Goal: Check status: Check status

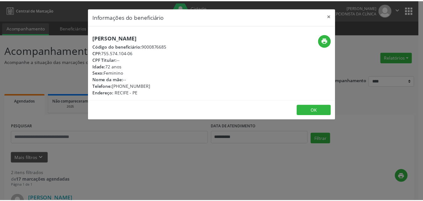
scroll to position [156, 0]
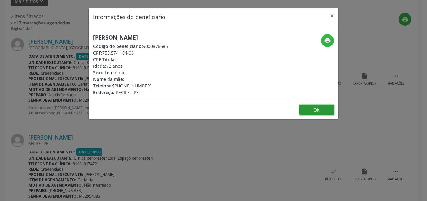
click at [311, 111] on button "OK" at bounding box center [317, 109] width 34 height 11
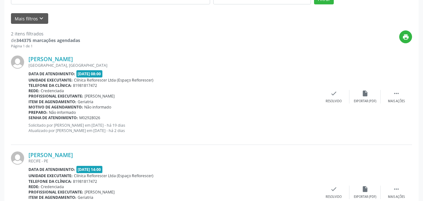
scroll to position [189, 0]
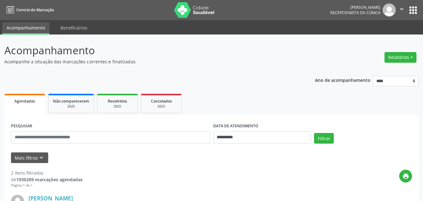
drag, startPoint x: 0, startPoint y: 0, endPoint x: 220, endPoint y: 78, distance: 233.1
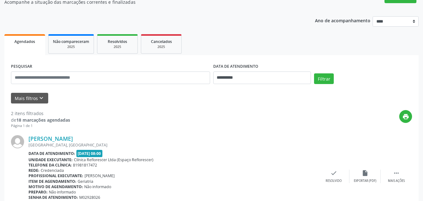
scroll to position [156, 0]
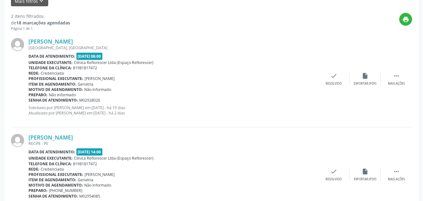
click at [67, 141] on div "RECIFE - PE" at bounding box center [172, 142] width 289 height 5
click at [65, 136] on link "Josefa Rodrigues da Silva" at bounding box center [50, 137] width 44 height 7
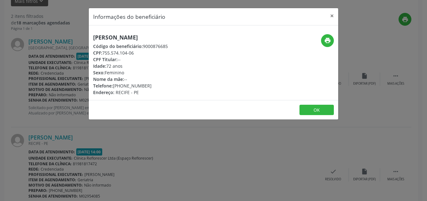
drag, startPoint x: 104, startPoint y: 54, endPoint x: 133, endPoint y: 53, distance: 29.4
click at [133, 53] on div "CPF: 755.574.104-06" at bounding box center [130, 52] width 75 height 7
drag, startPoint x: 127, startPoint y: 54, endPoint x: 210, endPoint y: 47, distance: 83.5
click at [210, 47] on div "Josefa Rodrigues da Silva Código do beneficiário: 9000876685 CPF: 755.574.104-0…" at bounding box center [172, 64] width 166 height 61
drag, startPoint x: 103, startPoint y: 52, endPoint x: 135, endPoint y: 54, distance: 32.3
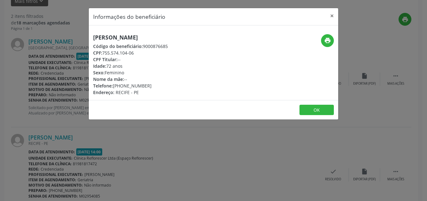
click at [135, 54] on div "CPF: 755.574.104-06" at bounding box center [130, 52] width 75 height 7
copy div "755.574.104-06"
click at [313, 109] on button "OK" at bounding box center [317, 109] width 34 height 11
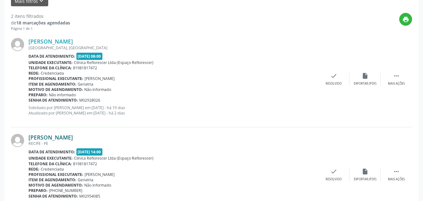
click at [66, 137] on link "Josefa Rodrigues da Silva" at bounding box center [50, 137] width 44 height 7
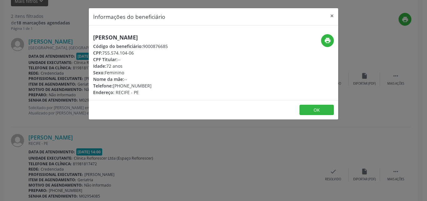
drag, startPoint x: 103, startPoint y: 53, endPoint x: 146, endPoint y: 55, distance: 43.2
click at [146, 55] on div "CPF: 755.574.104-06" at bounding box center [130, 52] width 75 height 7
drag, startPoint x: 128, startPoint y: 53, endPoint x: 214, endPoint y: 157, distance: 135.3
click at [216, 157] on div "Informações do beneficiário × Josefa Rodrigues da Silva Código do beneficiário:…" at bounding box center [213, 100] width 427 height 201
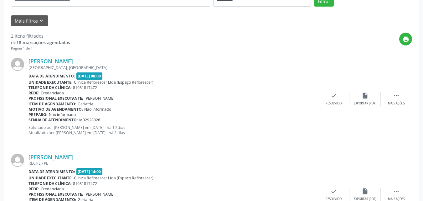
scroll to position [31, 0]
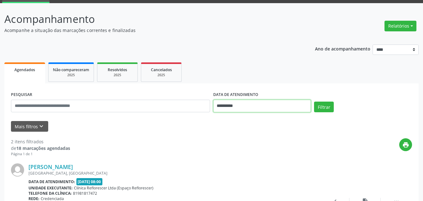
click at [250, 109] on input "**********" at bounding box center [262, 105] width 98 height 13
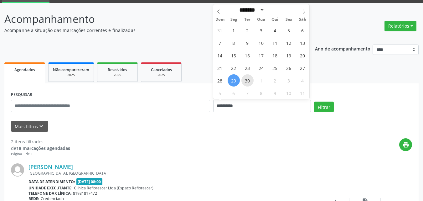
click at [243, 84] on span "30" at bounding box center [247, 80] width 12 height 12
type input "**********"
click at [243, 84] on span "30" at bounding box center [247, 80] width 12 height 12
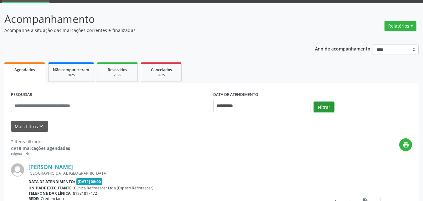
click at [320, 108] on button "Filtrar" at bounding box center [324, 106] width 20 height 11
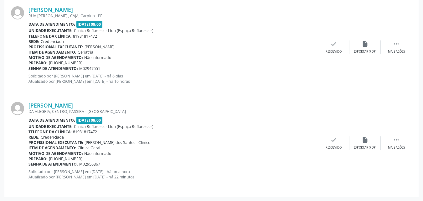
scroll to position [284, 0]
click at [58, 106] on link "Tarciso Simoes da Silva" at bounding box center [50, 104] width 44 height 7
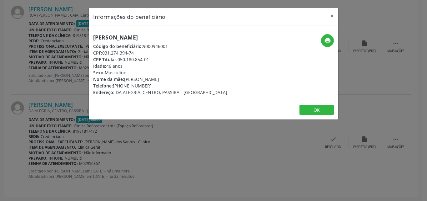
drag, startPoint x: 103, startPoint y: 53, endPoint x: 140, endPoint y: 53, distance: 37.5
click at [140, 53] on div "CPF: 031.274.394-74" at bounding box center [160, 52] width 134 height 7
copy div "031.274.394-74"
drag, startPoint x: 143, startPoint y: 47, endPoint x: 171, endPoint y: 47, distance: 28.2
click at [171, 47] on div "Código do beneficiário: 9000946001" at bounding box center [160, 46] width 134 height 7
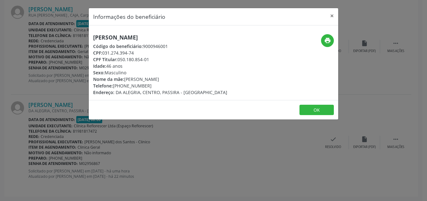
copy div "9000946001"
click at [330, 42] on icon "print" at bounding box center [327, 40] width 7 height 7
drag, startPoint x: 119, startPoint y: 60, endPoint x: 159, endPoint y: 60, distance: 39.4
click at [159, 60] on div "CPF Titular: 050.180.854-01" at bounding box center [160, 59] width 134 height 7
copy div "050.180.854-01"
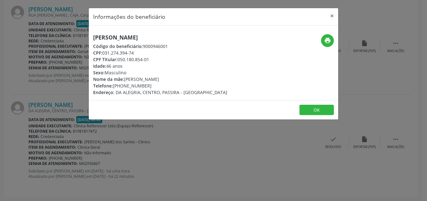
drag, startPoint x: 119, startPoint y: 85, endPoint x: 149, endPoint y: 84, distance: 30.3
click at [149, 84] on div "Telefone: (81) 99951-0896" at bounding box center [160, 85] width 134 height 7
copy div "(81) 99951-0896"
click at [321, 109] on button "OK" at bounding box center [317, 109] width 34 height 11
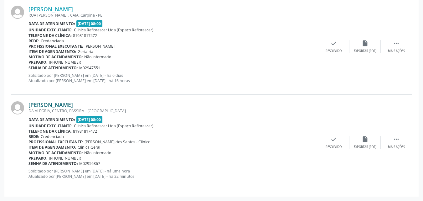
click at [66, 104] on link "Tarciso Simoes da Silva" at bounding box center [50, 104] width 44 height 7
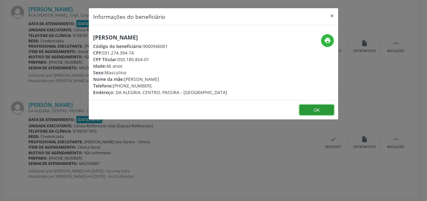
click at [318, 111] on button "OK" at bounding box center [317, 109] width 34 height 11
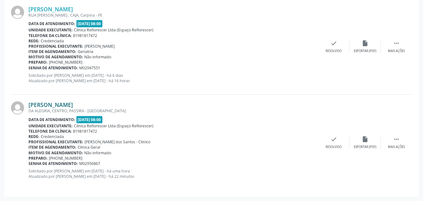
click at [71, 102] on link "Tarciso Simoes da Silva" at bounding box center [50, 104] width 44 height 7
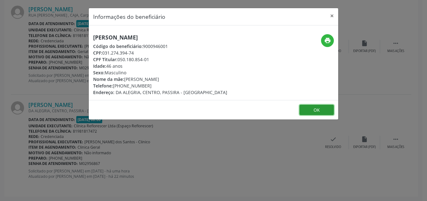
click at [317, 111] on button "OK" at bounding box center [317, 109] width 34 height 11
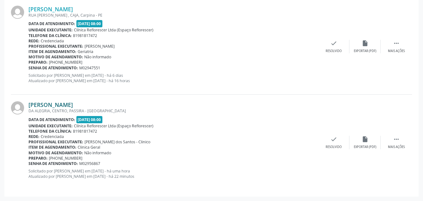
click at [69, 105] on link "Tarciso Simoes da Silva" at bounding box center [50, 104] width 44 height 7
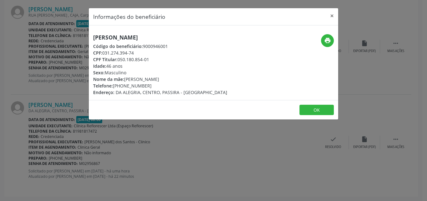
drag, startPoint x: 104, startPoint y: 53, endPoint x: 140, endPoint y: 53, distance: 36.0
click at [140, 53] on div "CPF: 031.274.394-74" at bounding box center [160, 52] width 134 height 7
copy div "031.274.394-74"
click at [309, 113] on button "OK" at bounding box center [317, 109] width 34 height 11
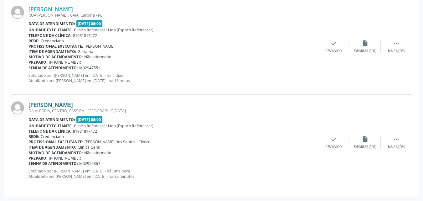
click at [55, 102] on link "Tarciso Simoes da Silva" at bounding box center [50, 104] width 44 height 7
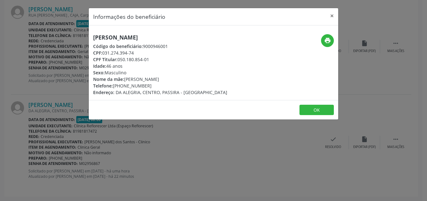
drag, startPoint x: 95, startPoint y: 35, endPoint x: 179, endPoint y: 41, distance: 84.4
click at [180, 40] on h5 "Tarciso Simoes da Silva" at bounding box center [160, 37] width 134 height 7
copy h5 "Tarciso Simoes da Silva"
click at [323, 40] on button "print" at bounding box center [327, 40] width 13 height 13
drag, startPoint x: 144, startPoint y: 46, endPoint x: 173, endPoint y: 46, distance: 29.4
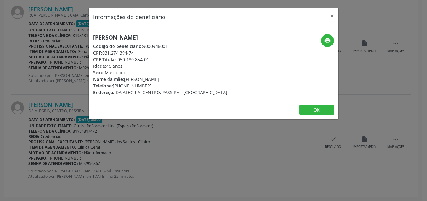
click at [173, 46] on div "Código do beneficiário: 9000946001" at bounding box center [160, 46] width 134 height 7
copy div "9000946001"
drag, startPoint x: 104, startPoint y: 53, endPoint x: 143, endPoint y: 54, distance: 38.8
click at [143, 54] on div "CPF: 031.274.394-74" at bounding box center [160, 52] width 134 height 7
copy div "031.274.394-74"
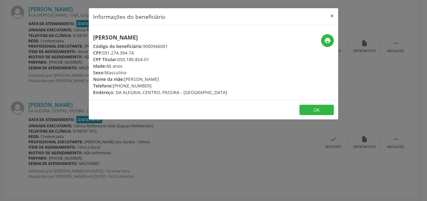
drag, startPoint x: 117, startPoint y: 60, endPoint x: 163, endPoint y: 60, distance: 46.0
click at [163, 60] on div "CPF Titular: 050.180.854-01" at bounding box center [160, 59] width 134 height 7
copy div "050.180.854-01"
drag, startPoint x: 113, startPoint y: 86, endPoint x: 155, endPoint y: 86, distance: 41.9
click at [155, 86] on div "Telefone: (81) 99951-0896" at bounding box center [160, 85] width 134 height 7
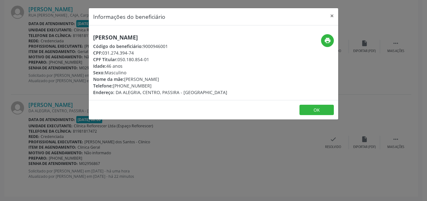
drag, startPoint x: 94, startPoint y: 36, endPoint x: 189, endPoint y: 37, distance: 94.5
click at [189, 37] on h5 "Tarciso Simoes da Silva" at bounding box center [160, 37] width 134 height 7
click at [312, 106] on button "OK" at bounding box center [317, 109] width 34 height 11
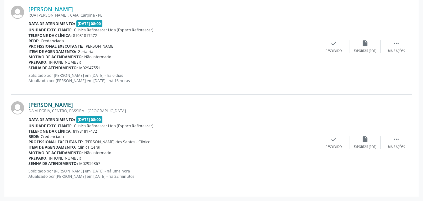
click at [73, 104] on link "Tarciso Simoes da Silva" at bounding box center [50, 104] width 44 height 7
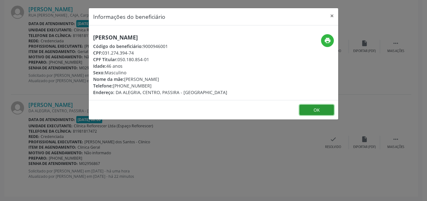
click at [315, 110] on button "OK" at bounding box center [317, 109] width 34 height 11
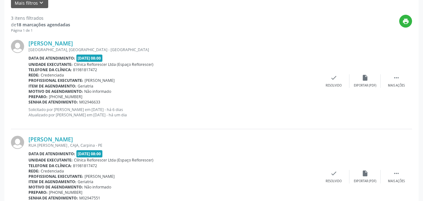
scroll to position [3, 0]
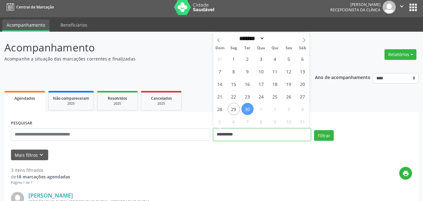
click at [218, 133] on input "**********" at bounding box center [262, 134] width 98 height 13
click at [305, 40] on icon at bounding box center [304, 40] width 4 height 4
select select "*"
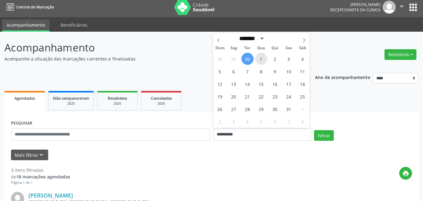
click at [261, 62] on span "1" at bounding box center [261, 59] width 12 height 12
type input "**********"
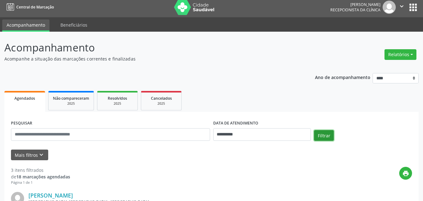
click at [324, 138] on button "Filtrar" at bounding box center [324, 135] width 20 height 11
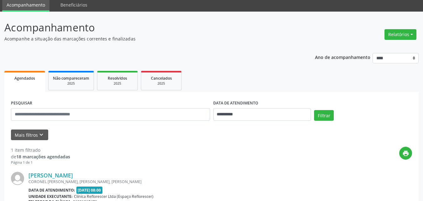
scroll to position [94, 0]
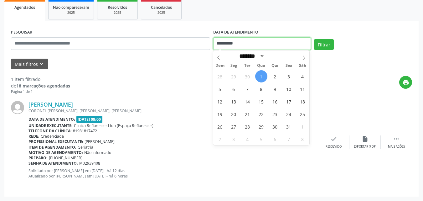
click at [221, 44] on input "**********" at bounding box center [262, 43] width 98 height 13
click at [277, 79] on span "2" at bounding box center [275, 76] width 12 height 12
type input "**********"
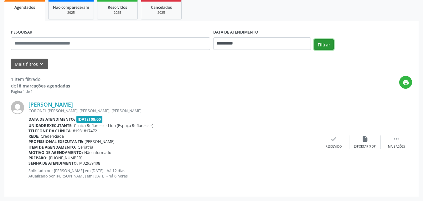
click at [322, 43] on button "Filtrar" at bounding box center [324, 44] width 20 height 11
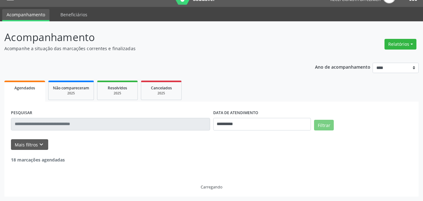
scroll to position [0, 0]
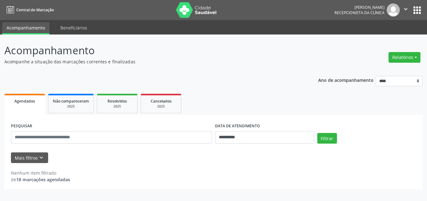
click at [245, 143] on div "**********" at bounding box center [265, 134] width 102 height 27
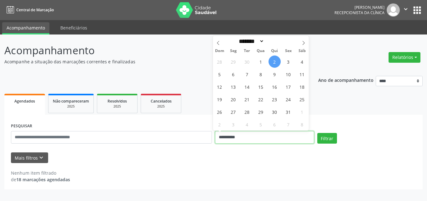
click at [245, 140] on input "**********" at bounding box center [264, 137] width 99 height 13
click at [289, 62] on span "3" at bounding box center [288, 61] width 12 height 12
type input "**********"
click at [289, 62] on span "3" at bounding box center [288, 61] width 12 height 12
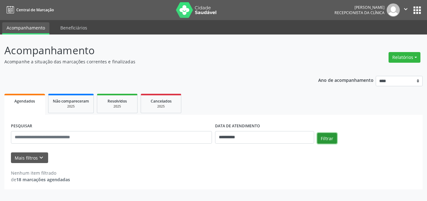
click at [325, 140] on button "Filtrar" at bounding box center [328, 138] width 20 height 11
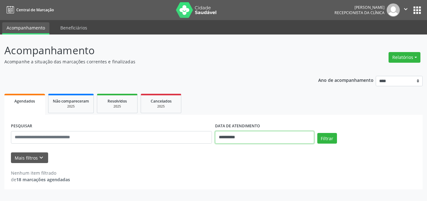
click at [262, 133] on input "**********" at bounding box center [264, 137] width 99 height 13
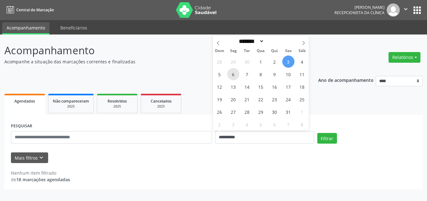
click at [236, 75] on span "6" at bounding box center [233, 74] width 12 height 12
type input "**********"
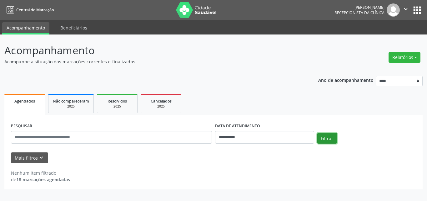
click at [328, 139] on button "Filtrar" at bounding box center [328, 138] width 20 height 11
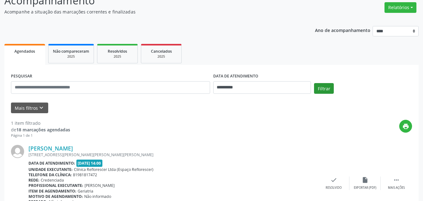
scroll to position [88, 0]
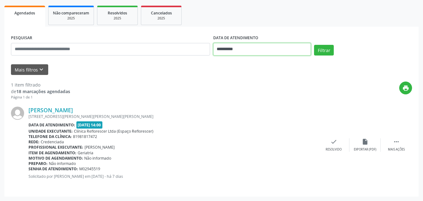
click at [251, 49] on input "**********" at bounding box center [262, 49] width 98 height 13
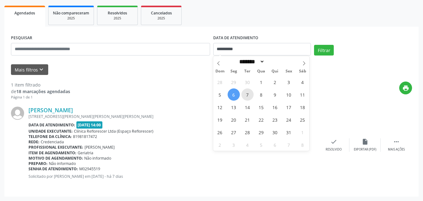
click at [248, 97] on span "7" at bounding box center [247, 94] width 12 height 12
type input "**********"
click at [248, 97] on span "7" at bounding box center [247, 94] width 12 height 12
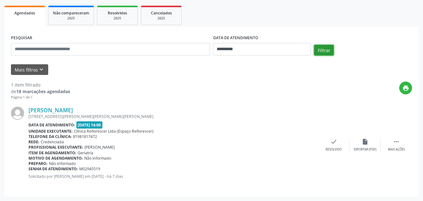
click at [330, 50] on button "Filtrar" at bounding box center [324, 50] width 20 height 11
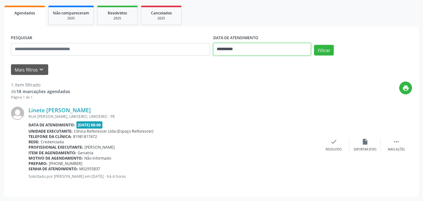
click at [273, 52] on input "**********" at bounding box center [262, 49] width 98 height 13
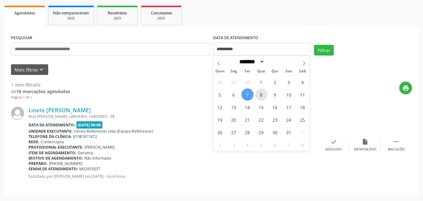
click at [263, 97] on span "8" at bounding box center [261, 94] width 12 height 12
type input "**********"
click at [263, 97] on span "8" at bounding box center [261, 94] width 12 height 12
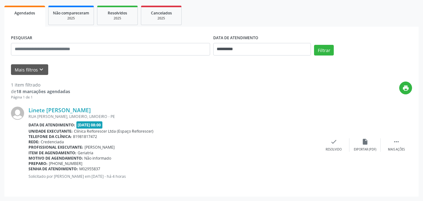
click at [335, 51] on div "Filtrar" at bounding box center [362, 52] width 101 height 15
click at [328, 50] on button "Filtrar" at bounding box center [324, 50] width 20 height 11
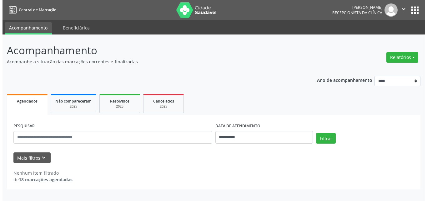
scroll to position [0, 0]
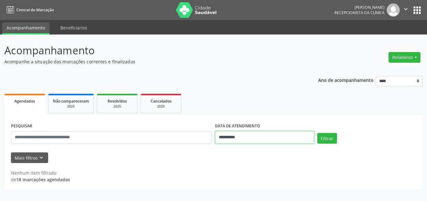
click at [253, 137] on input "**********" at bounding box center [264, 137] width 99 height 13
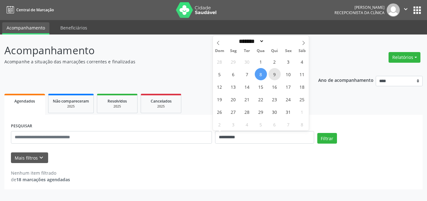
click at [272, 70] on span "9" at bounding box center [275, 74] width 12 height 12
type input "**********"
click at [272, 70] on span "9" at bounding box center [275, 74] width 12 height 12
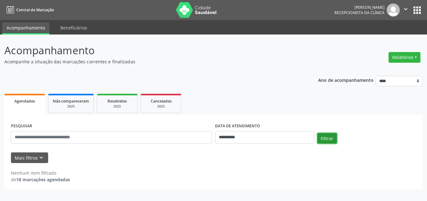
click at [330, 137] on button "Filtrar" at bounding box center [328, 138] width 20 height 11
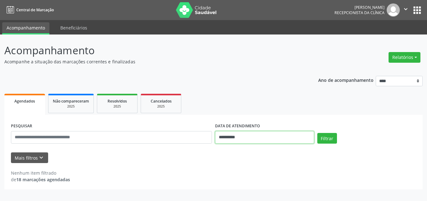
click at [299, 143] on input "**********" at bounding box center [264, 137] width 99 height 13
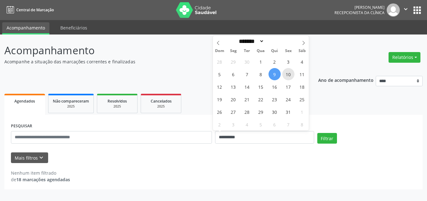
click at [289, 77] on span "10" at bounding box center [288, 74] width 12 height 12
type input "**********"
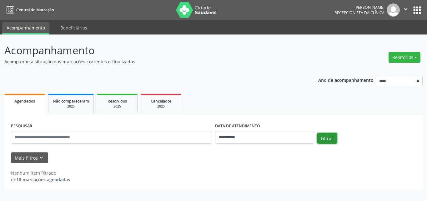
click at [326, 139] on button "Filtrar" at bounding box center [328, 138] width 20 height 11
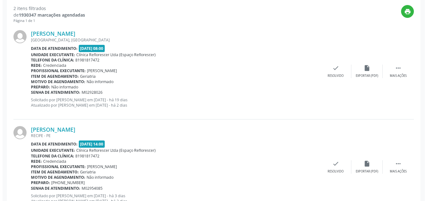
scroll to position [189, 0]
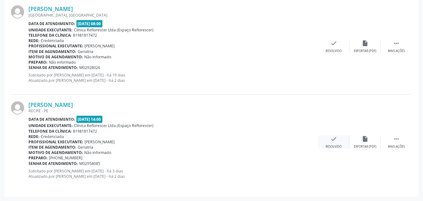
click at [333, 140] on icon "check" at bounding box center [333, 138] width 7 height 7
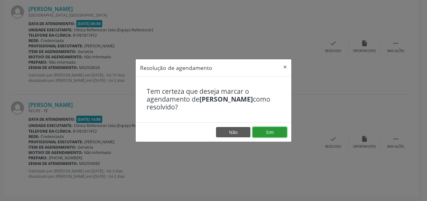
click at [272, 132] on button "Sim" at bounding box center [270, 132] width 34 height 11
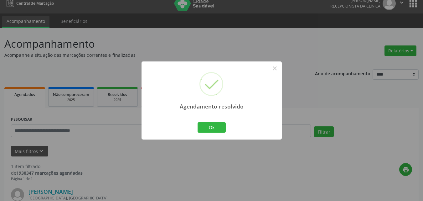
scroll to position [94, 0]
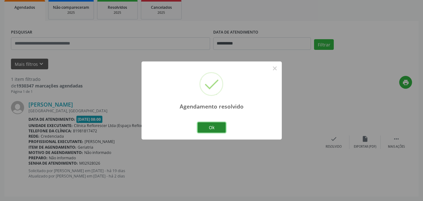
click at [218, 130] on button "Ok" at bounding box center [211, 127] width 28 height 11
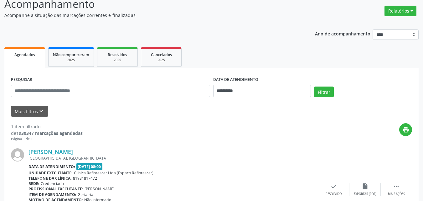
scroll to position [94, 0]
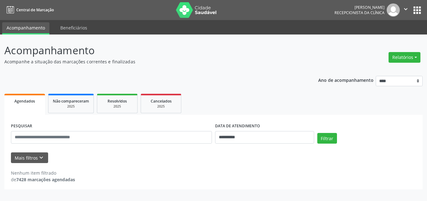
click at [225, 74] on div "**********" at bounding box center [213, 130] width 419 height 118
click at [248, 138] on input "**********" at bounding box center [264, 137] width 99 height 13
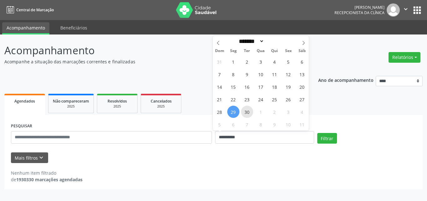
click at [245, 108] on span "30" at bounding box center [247, 111] width 12 height 12
type input "**********"
click at [245, 108] on span "30" at bounding box center [247, 111] width 12 height 12
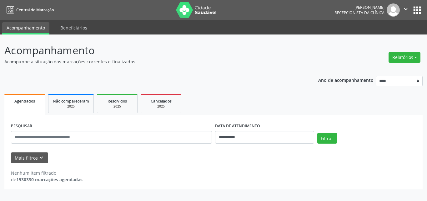
click at [245, 108] on ul "Agendados Não compareceram 2025 Resolvidos 2025 Cancelados 2025" at bounding box center [213, 103] width 419 height 23
click at [206, 79] on div "**********" at bounding box center [213, 130] width 419 height 118
click at [241, 136] on input "**********" at bounding box center [264, 137] width 99 height 13
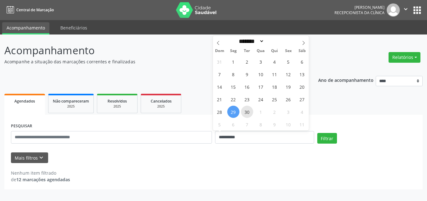
click at [243, 110] on span "30" at bounding box center [247, 111] width 12 height 12
type input "**********"
click at [243, 110] on span "30" at bounding box center [247, 111] width 12 height 12
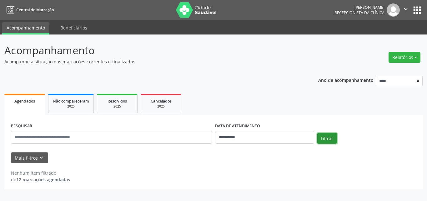
click at [320, 134] on button "Filtrar" at bounding box center [328, 138] width 20 height 11
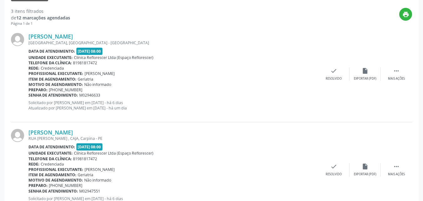
scroll to position [159, 0]
